Goal: Task Accomplishment & Management: Use online tool/utility

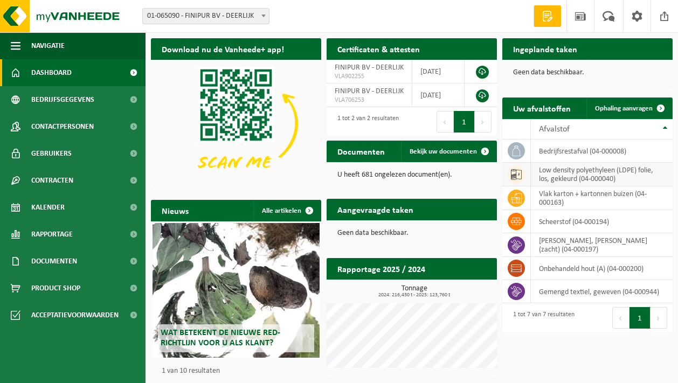
click at [590, 178] on td "low density polyethyleen (LDPE) folie, los, gekleurd (04-000040)" at bounding box center [602, 175] width 142 height 24
click at [637, 110] on span "Ophaling aanvragen" at bounding box center [624, 108] width 58 height 7
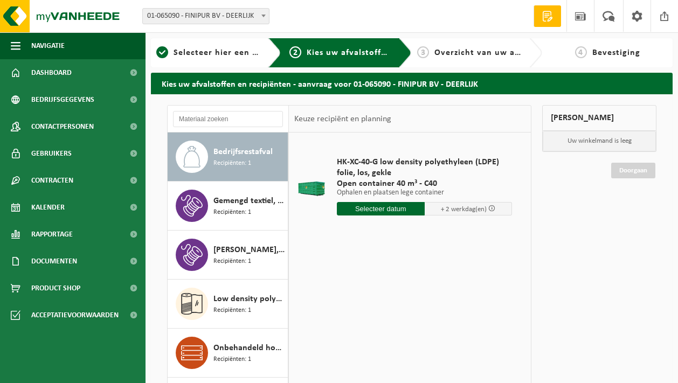
click at [388, 208] on input "text" at bounding box center [380, 208] width 87 height 13
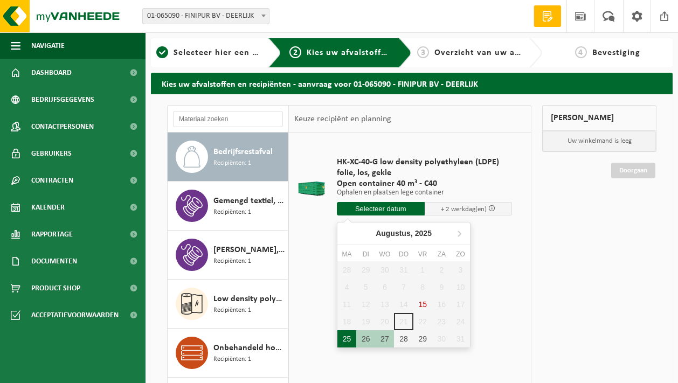
click at [346, 341] on div "25" at bounding box center [346, 338] width 19 height 17
type input "Van 2025-08-25"
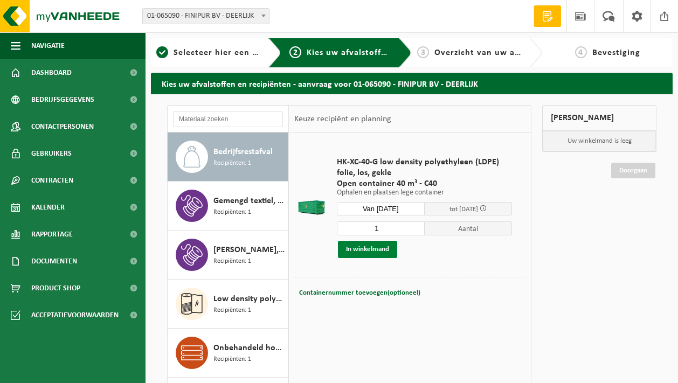
click at [375, 248] on button "In winkelmand" at bounding box center [367, 249] width 59 height 17
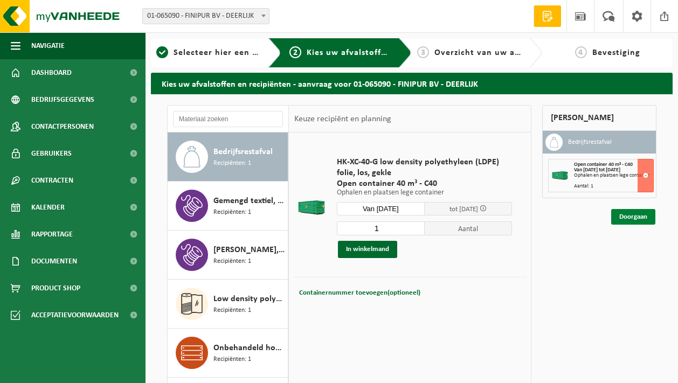
click at [642, 218] on link "Doorgaan" at bounding box center [633, 217] width 44 height 16
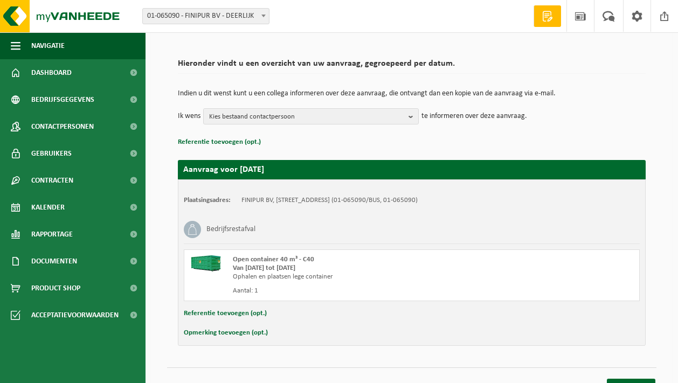
scroll to position [79, 0]
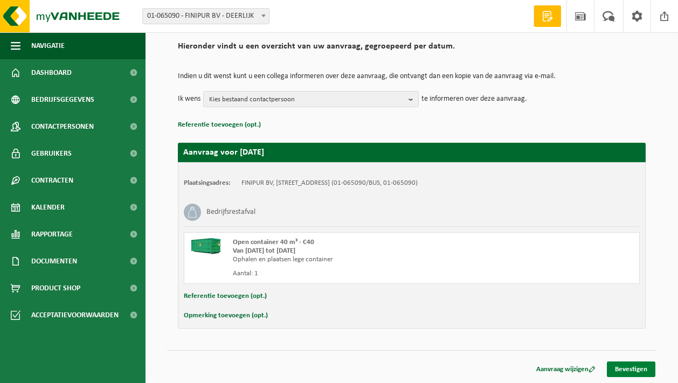
click at [645, 370] on link "Bevestigen" at bounding box center [630, 369] width 48 height 16
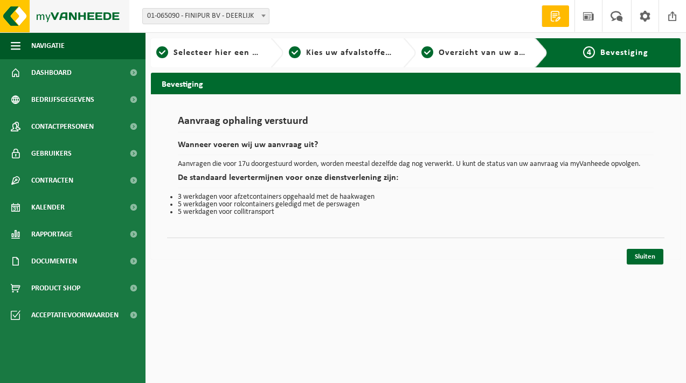
click at [40, 15] on img at bounding box center [64, 16] width 129 height 32
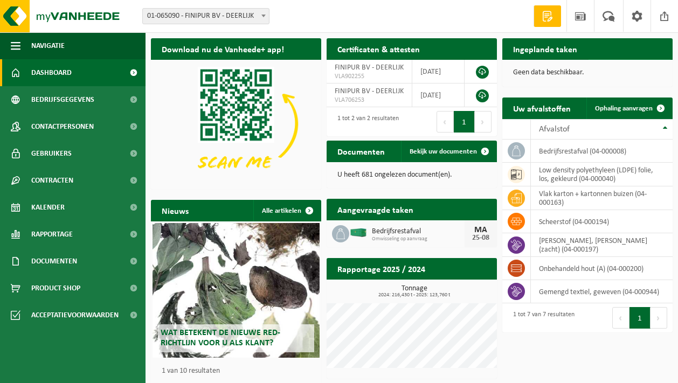
click at [636, 67] on span "Bekijk uw kalender" at bounding box center [624, 70] width 55 height 7
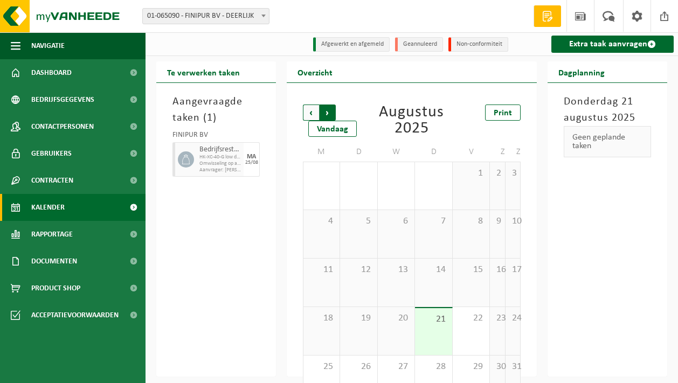
click at [310, 116] on span "Vorige" at bounding box center [311, 112] width 16 height 16
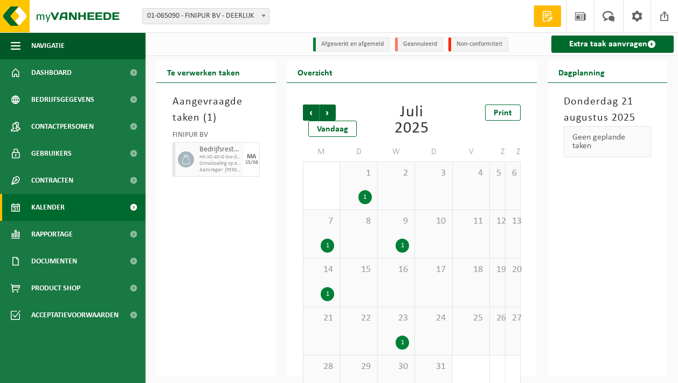
click at [398, 341] on div "1" at bounding box center [401, 343] width 13 height 14
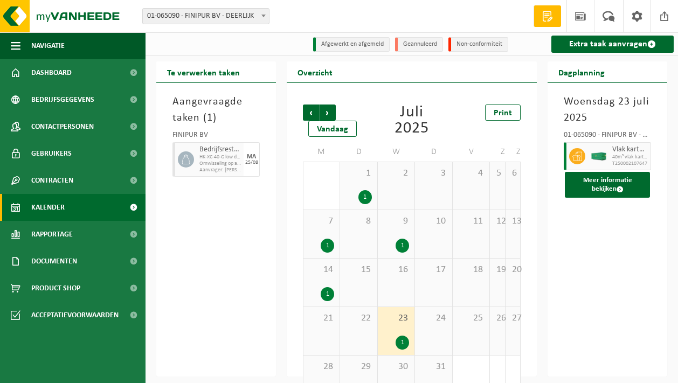
click at [326, 301] on div "1" at bounding box center [326, 294] width 13 height 14
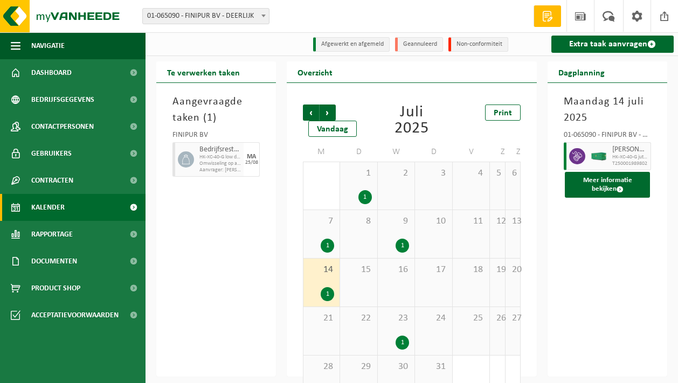
click at [403, 245] on div "1" at bounding box center [401, 246] width 13 height 14
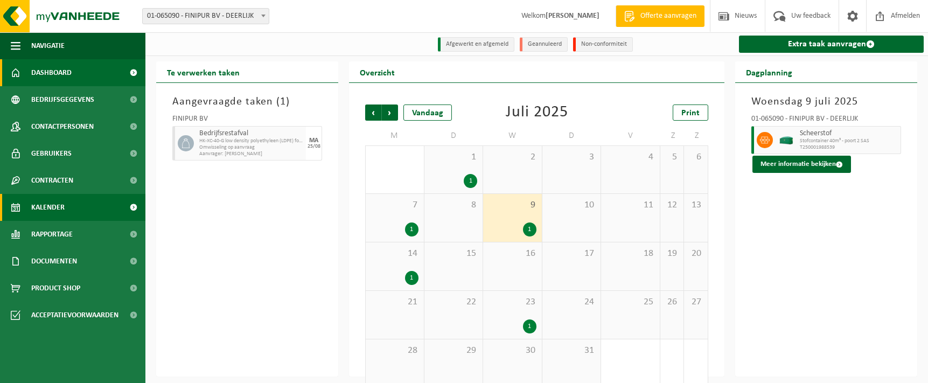
click at [43, 79] on span "Dashboard" at bounding box center [51, 72] width 40 height 27
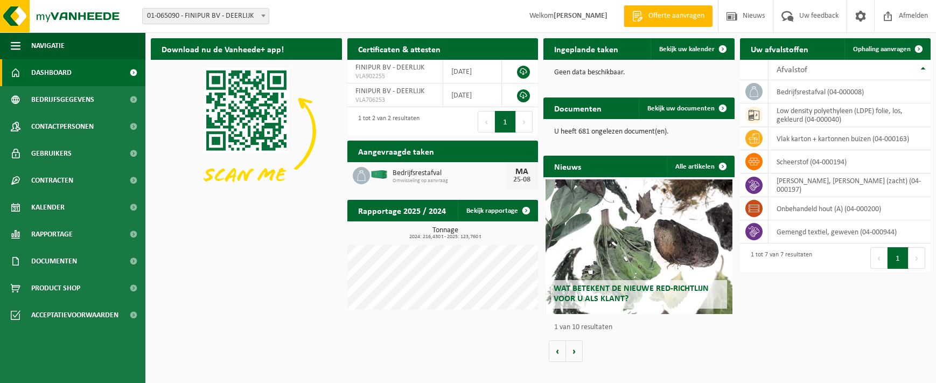
click at [424, 177] on span "Bedrijfsrestafval" at bounding box center [450, 173] width 114 height 9
click at [396, 156] on h2 "Aangevraagde taken" at bounding box center [395, 151] width 97 height 21
click at [520, 176] on div "25-08" at bounding box center [522, 180] width 22 height 8
click at [360, 176] on icon at bounding box center [361, 175] width 11 height 11
click at [534, 177] on div "MA 25-08" at bounding box center [522, 175] width 32 height 27
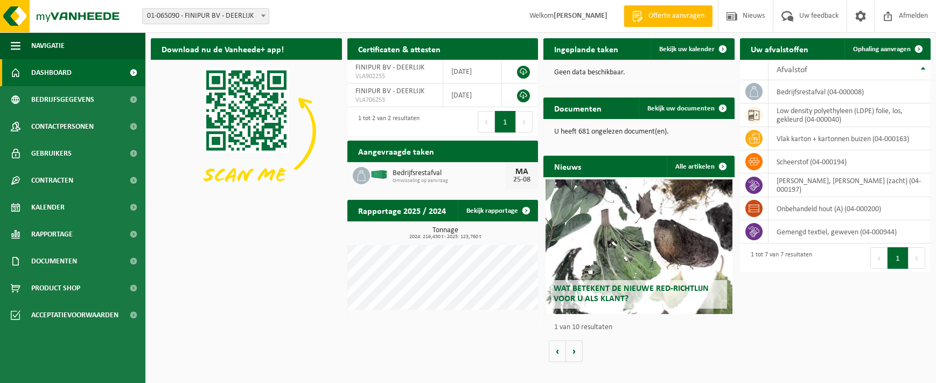
click at [527, 176] on div "25-08" at bounding box center [522, 180] width 22 height 8
click at [492, 171] on span "Bedrijfsrestafval" at bounding box center [450, 173] width 114 height 9
click at [445, 157] on div "Aangevraagde taken Toon de aangevraagde taken" at bounding box center [442, 152] width 191 height 22
click at [405, 164] on div "Bedrijfsrestafval Omwisseling op aanvraag MA 25-08" at bounding box center [442, 175] width 191 height 27
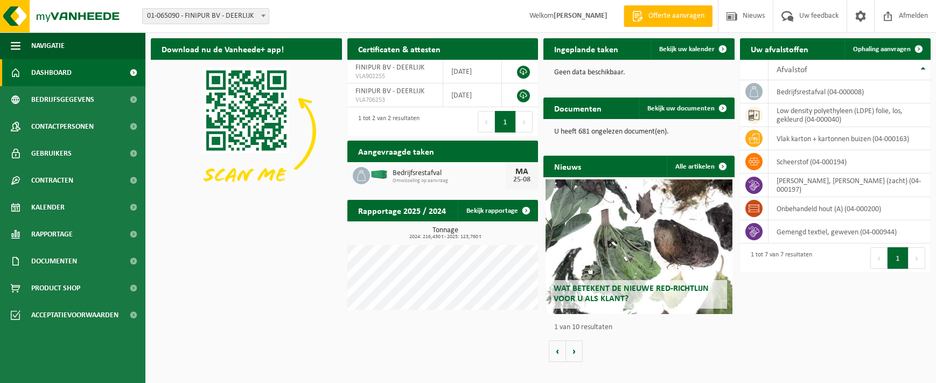
click at [527, 177] on div "25-08" at bounding box center [522, 180] width 22 height 8
click at [405, 171] on span "Bedrijfsrestafval" at bounding box center [450, 173] width 114 height 9
click at [462, 190] on div "Aangevraagde taken Toon de aangevraagde taken Bedrijfsrestafval Omwisseling op …" at bounding box center [443, 164] width 197 height 59
click at [501, 153] on div "Aangevraagde taken Toon de aangevraagde taken" at bounding box center [442, 152] width 191 height 22
click at [392, 153] on h2 "Aangevraagde taken" at bounding box center [395, 151] width 97 height 21
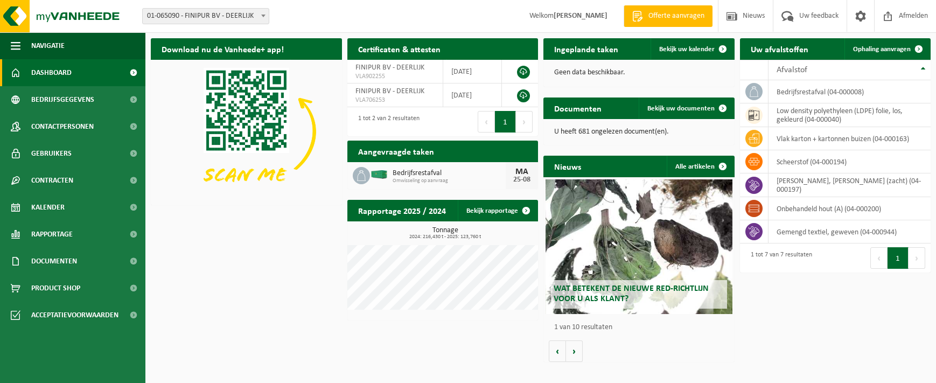
click at [518, 176] on div "25-08" at bounding box center [522, 180] width 22 height 8
click at [426, 152] on h2 "Aangevraagde taken" at bounding box center [395, 151] width 97 height 21
click at [440, 175] on span "Bedrijfsrestafval" at bounding box center [450, 173] width 114 height 9
click at [524, 174] on div "MA" at bounding box center [522, 172] width 22 height 9
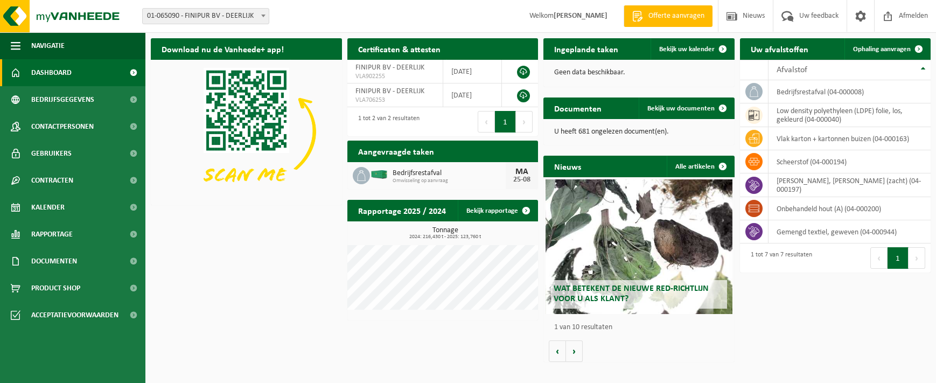
click at [524, 174] on div "MA" at bounding box center [522, 172] width 22 height 9
click at [511, 177] on div "[DATE]" at bounding box center [522, 175] width 32 height 27
click at [839, 95] on td "bedrijfsrestafval (04-000008)" at bounding box center [850, 91] width 163 height 23
click at [791, 111] on td "low density polyethyleen (LDPE) folie, los, gekleurd (04-000040)" at bounding box center [850, 115] width 163 height 24
click at [879, 47] on span "Ophaling aanvragen" at bounding box center [882, 49] width 58 height 7
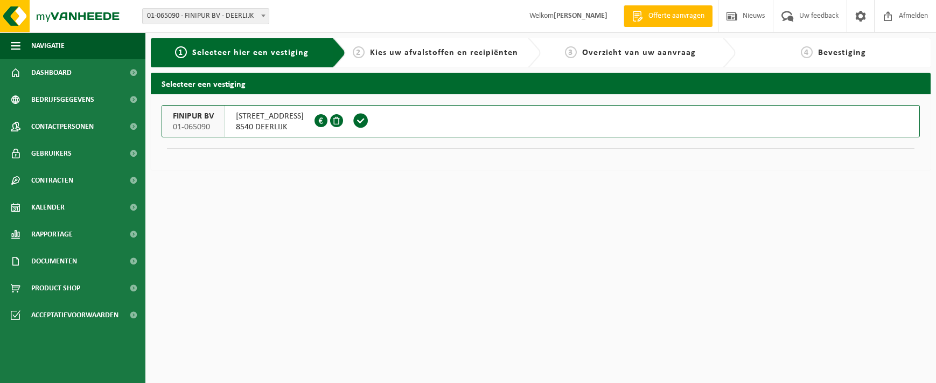
click at [253, 125] on span "8540 DEERLIJK" at bounding box center [270, 127] width 68 height 11
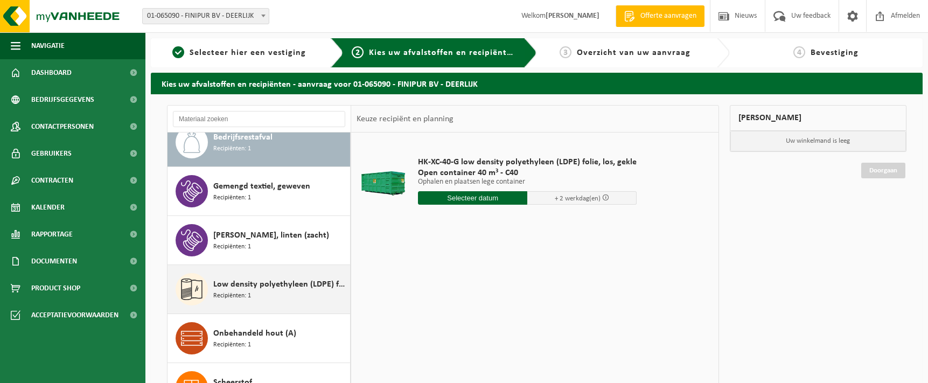
scroll to position [19, 0]
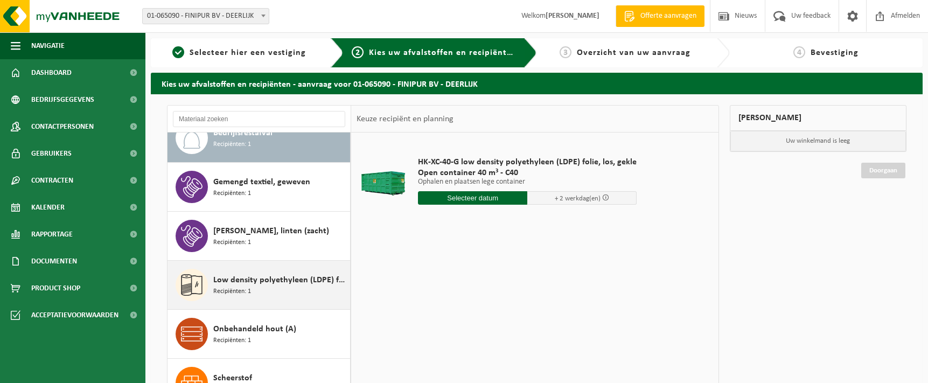
click at [260, 290] on div "Low density polyethyleen (LDPE) folie, los, gekleurd Recipiënten: 1" at bounding box center [280, 285] width 134 height 32
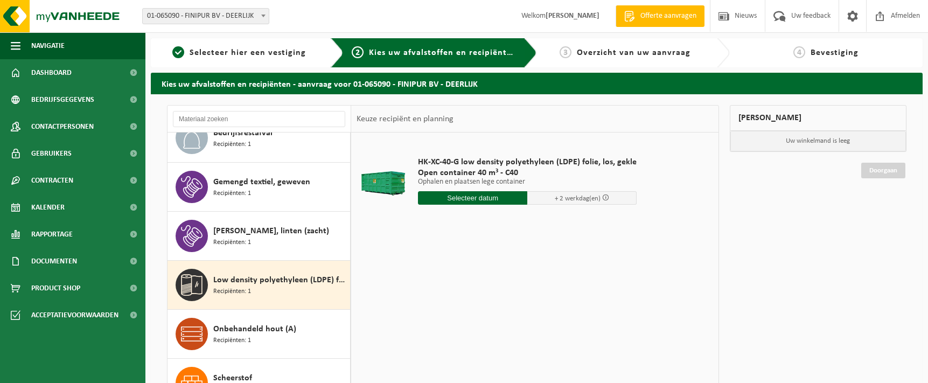
click at [497, 201] on input "text" at bounding box center [472, 197] width 109 height 13
click at [424, 330] on div "25" at bounding box center [428, 327] width 19 height 17
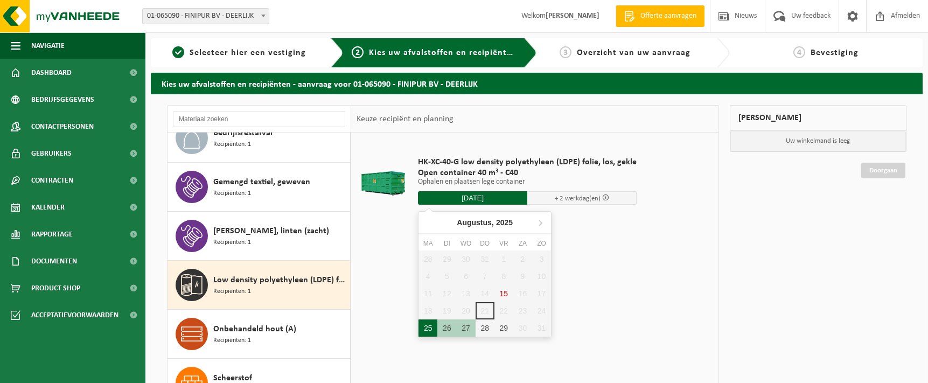
type input "Van 2025-08-25"
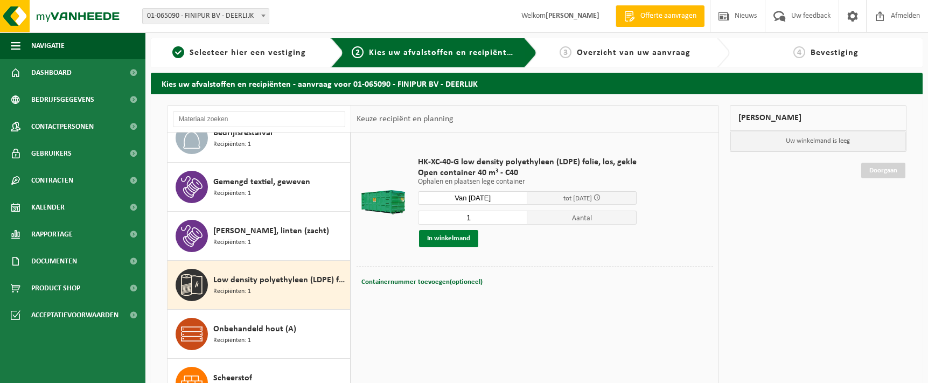
click at [470, 232] on button "In winkelmand" at bounding box center [448, 238] width 59 height 17
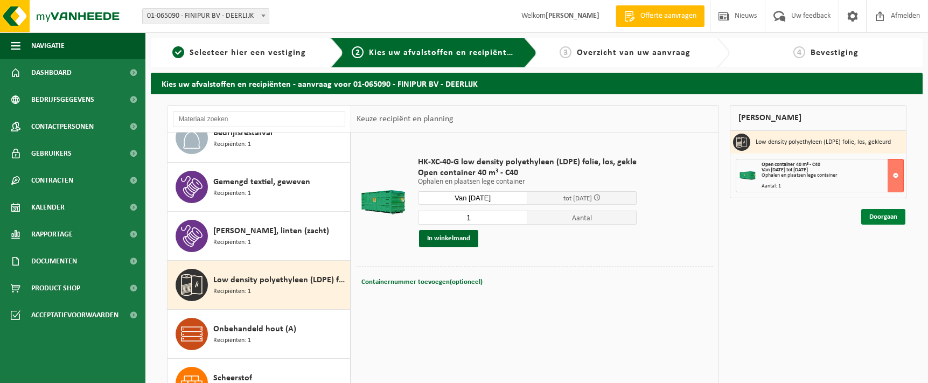
click at [891, 212] on link "Doorgaan" at bounding box center [883, 217] width 44 height 16
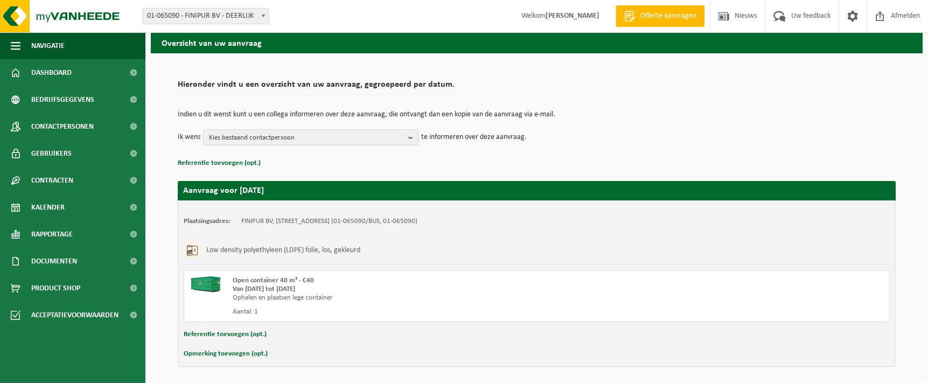
scroll to position [79, 0]
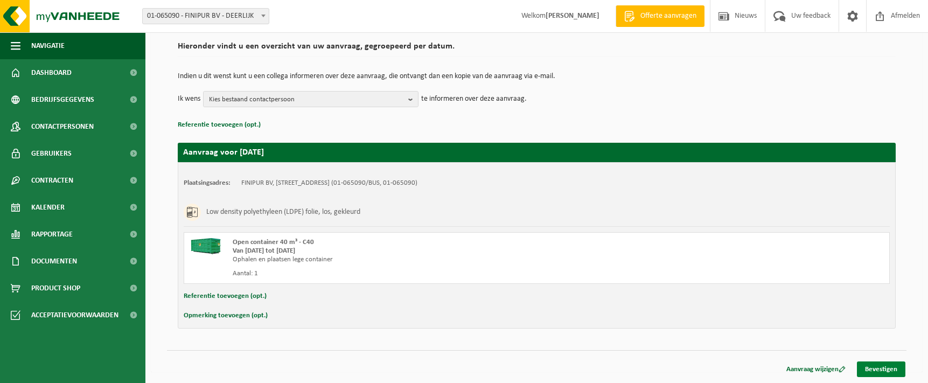
click at [883, 371] on link "Bevestigen" at bounding box center [881, 369] width 48 height 16
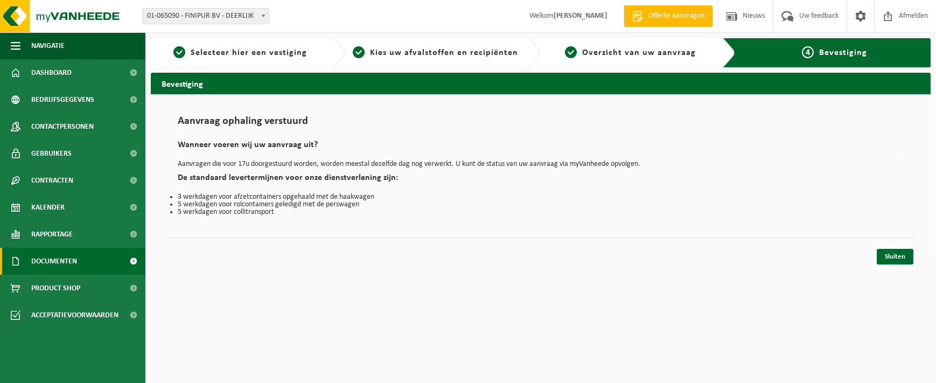
click at [88, 257] on link "Documenten" at bounding box center [72, 261] width 145 height 27
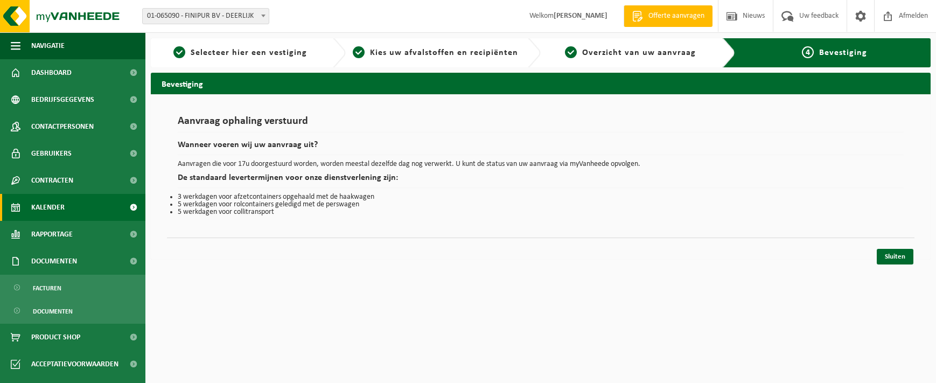
click at [67, 208] on link "Kalender" at bounding box center [72, 207] width 145 height 27
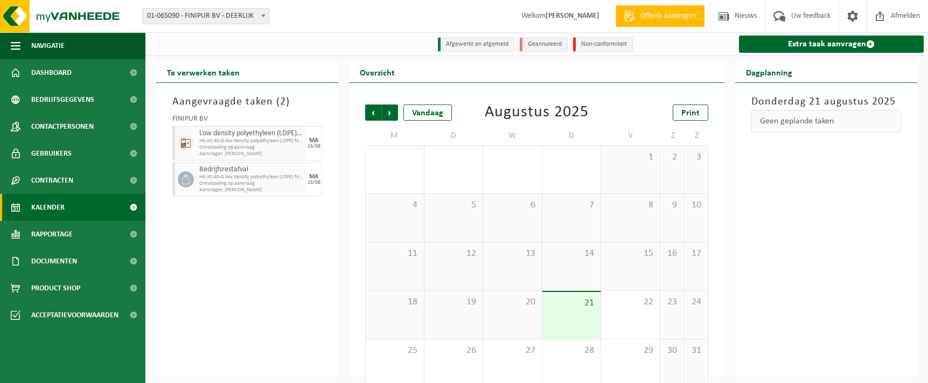
click at [218, 187] on span "Omwisseling op aanvraag" at bounding box center [251, 183] width 104 height 6
click at [200, 184] on span "Omwisseling op aanvraag" at bounding box center [251, 183] width 104 height 6
click at [57, 288] on span "Product Shop" at bounding box center [55, 288] width 49 height 27
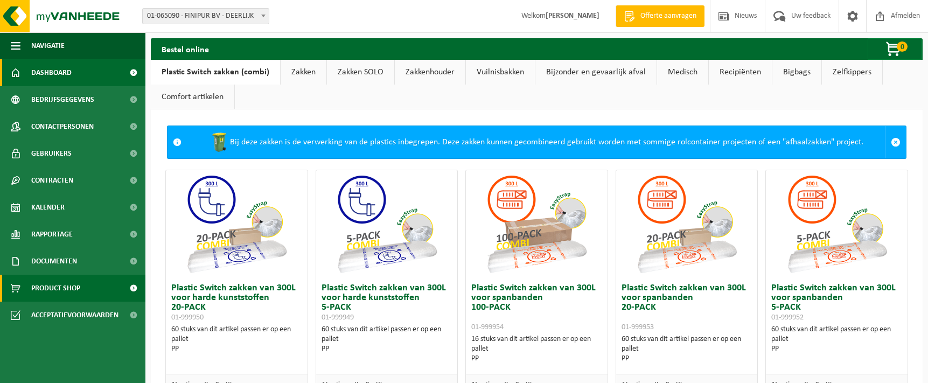
click at [58, 70] on span "Dashboard" at bounding box center [51, 72] width 40 height 27
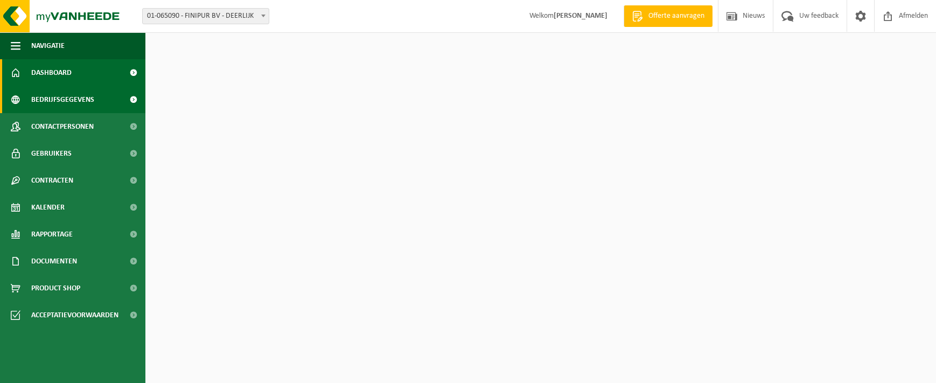
click at [67, 99] on span "Bedrijfsgegevens" at bounding box center [62, 99] width 63 height 27
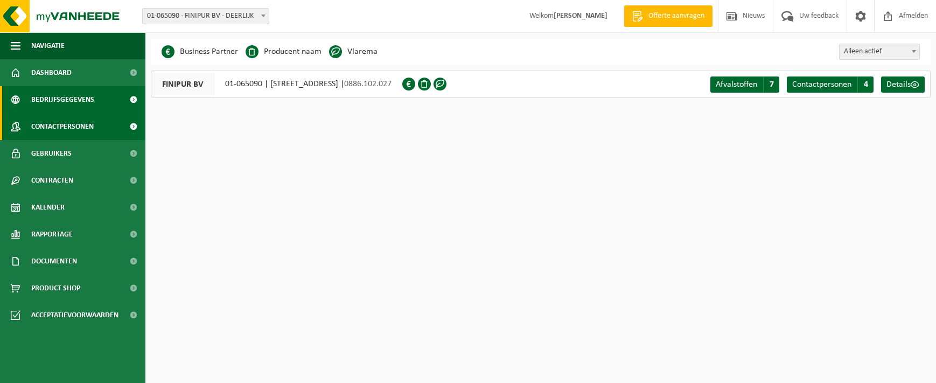
click at [66, 127] on span "Contactpersonen" at bounding box center [62, 126] width 62 height 27
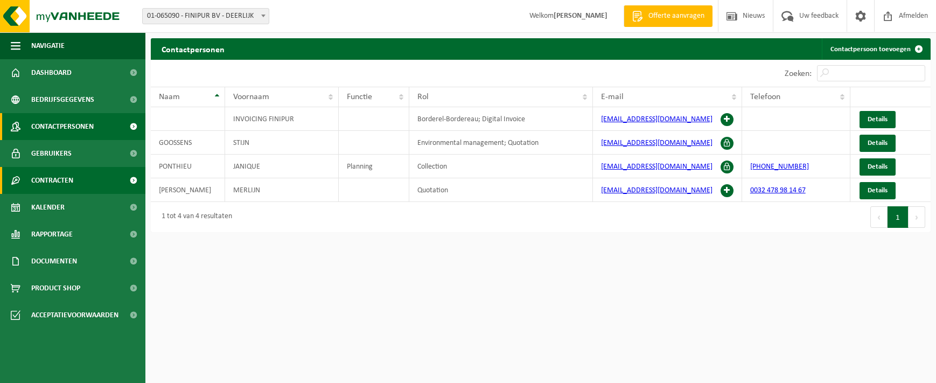
click at [59, 179] on span "Contracten" at bounding box center [52, 180] width 42 height 27
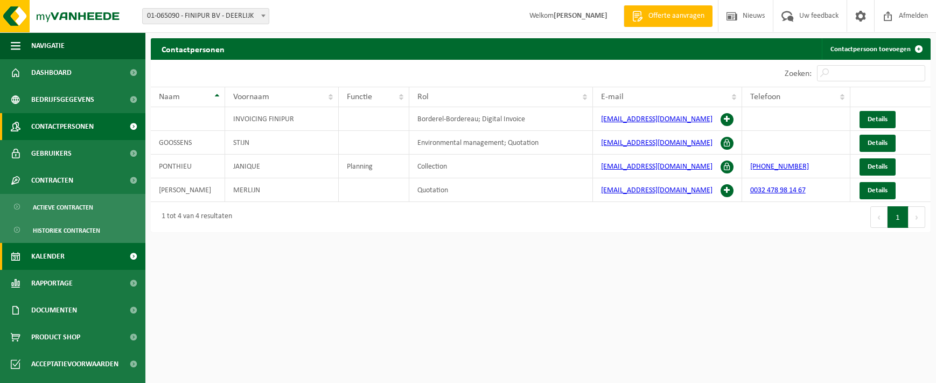
click at [65, 259] on link "Kalender" at bounding box center [72, 256] width 145 height 27
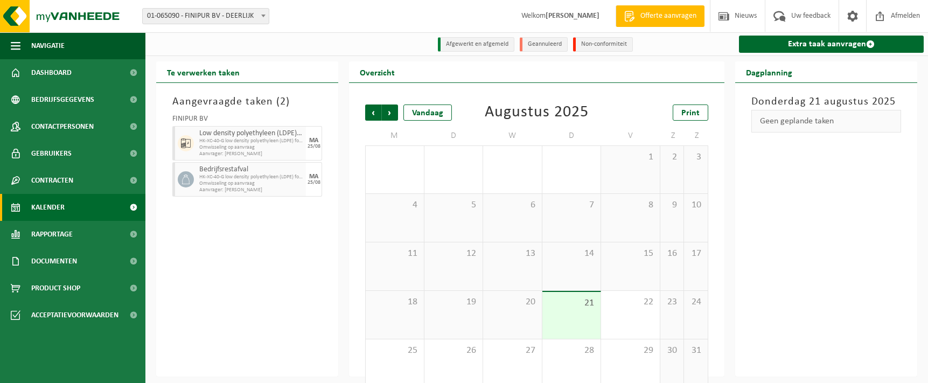
click at [256, 178] on span "HK-XC-40-G low density polyethyleen (LDPE) folie, los, gekle" at bounding box center [251, 177] width 104 height 6
click at [240, 142] on span "HK-XC-40-G low density polyethyleen (LDPE) folie, los, gekle" at bounding box center [251, 141] width 104 height 6
drag, startPoint x: 240, startPoint y: 142, endPoint x: 214, endPoint y: 141, distance: 25.9
click at [214, 141] on span "HK-XC-40-G low density polyethyleen (LDPE) folie, los, gekle" at bounding box center [251, 141] width 104 height 6
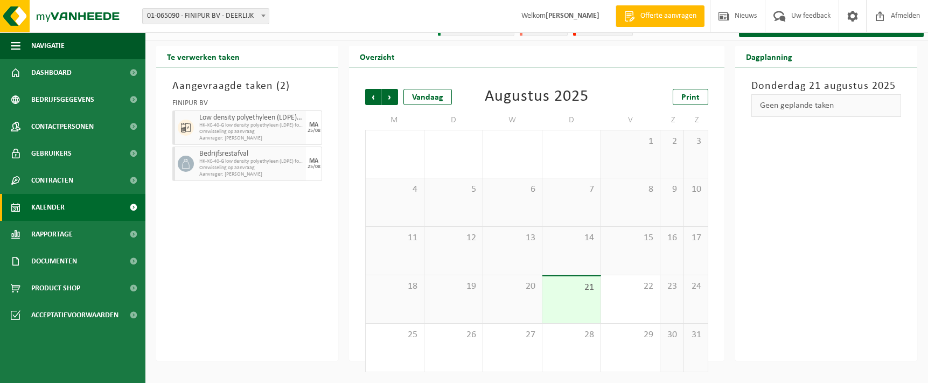
click at [255, 155] on span "Bedrijfsrestafval" at bounding box center [251, 154] width 104 height 9
click at [255, 159] on span "HK-XC-40-G low density polyethyleen (LDPE) folie, los, gekle" at bounding box center [251, 161] width 104 height 6
click at [254, 161] on span "HK-XC-40-G low density polyethyleen (LDPE) folie, los, gekle" at bounding box center [251, 161] width 104 height 6
click at [256, 168] on span "Omwisseling op aanvraag" at bounding box center [251, 168] width 104 height 6
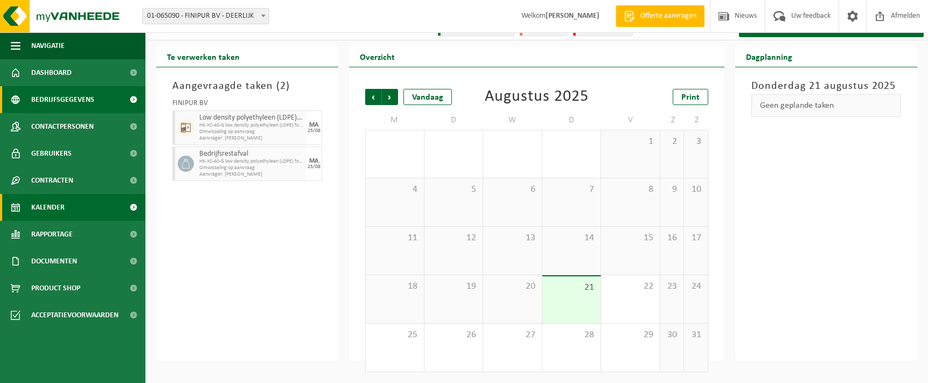
click at [86, 96] on span "Bedrijfsgegevens" at bounding box center [62, 99] width 63 height 27
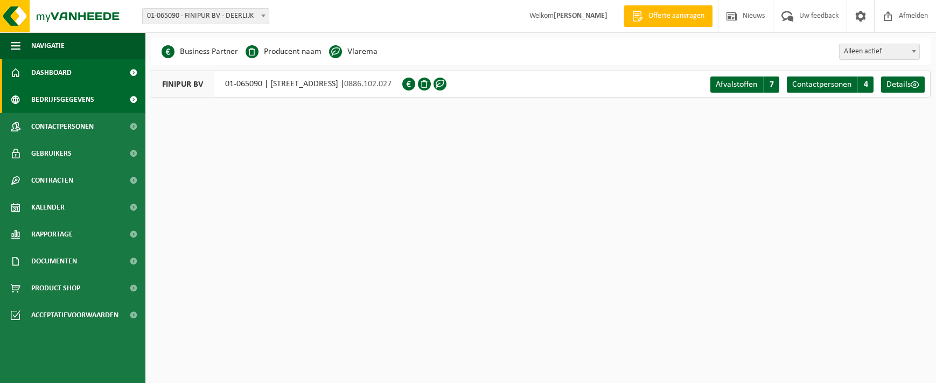
click at [84, 76] on link "Dashboard" at bounding box center [72, 72] width 145 height 27
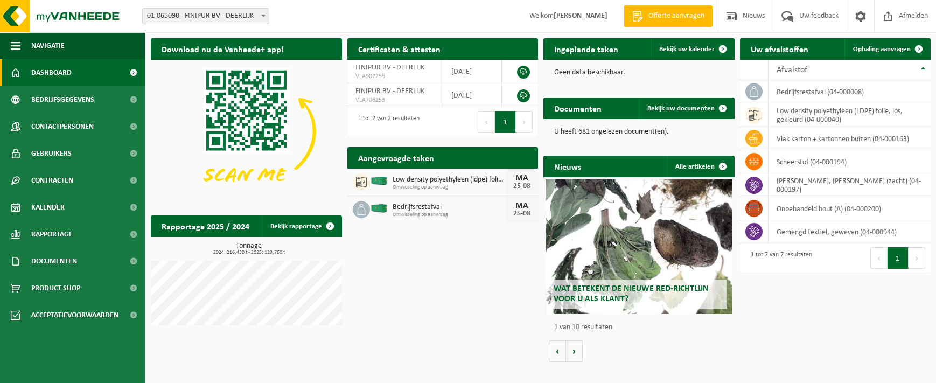
click at [402, 207] on span "Bedrijfsrestafval" at bounding box center [450, 207] width 114 height 9
click at [518, 209] on div "[DATE]" at bounding box center [522, 209] width 32 height 27
click at [484, 212] on span "Omwisseling op aanvraag" at bounding box center [450, 215] width 114 height 6
click at [364, 211] on icon at bounding box center [361, 209] width 11 height 11
click at [357, 211] on icon at bounding box center [361, 209] width 11 height 11
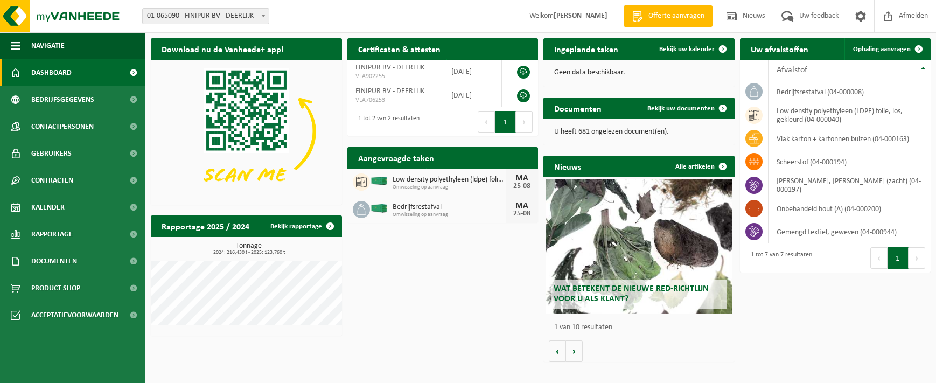
click at [357, 211] on icon at bounding box center [361, 209] width 11 height 11
click at [359, 211] on icon at bounding box center [361, 209] width 11 height 11
click at [387, 255] on div "Download nu de Vanheede+ app! Verberg Certificaten & attesten Bekijk uw certifi…" at bounding box center [540, 200] width 785 height 334
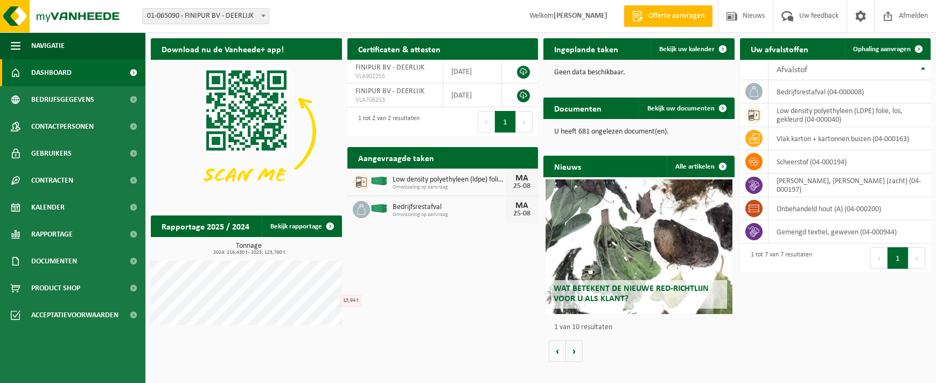
click at [448, 182] on span "Low density polyethyleen (ldpe) folie, los, gekleurd" at bounding box center [450, 180] width 114 height 9
